Goal: Task Accomplishment & Management: Manage account settings

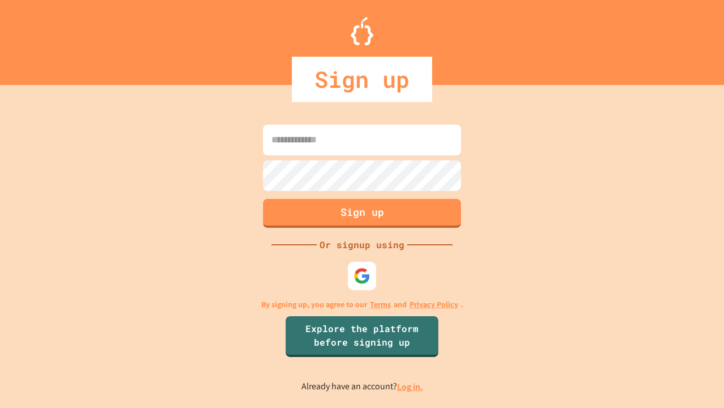
click at [411, 386] on link "Log in." at bounding box center [410, 386] width 26 height 12
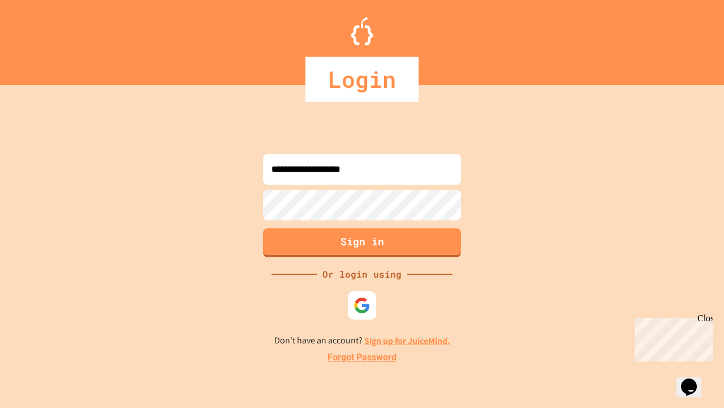
type input "**********"
